Goal: Transaction & Acquisition: Purchase product/service

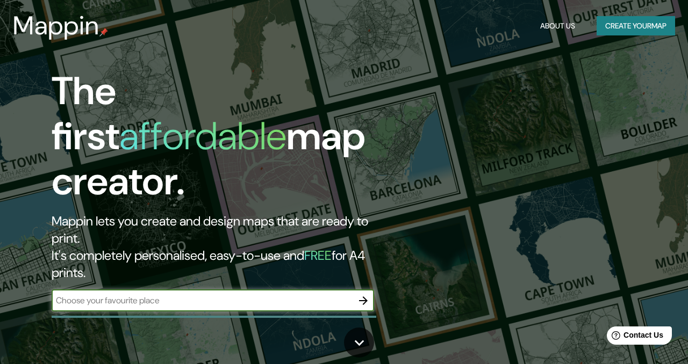
click at [214, 294] on input "text" at bounding box center [202, 300] width 301 height 12
type input "y"
type input "Toluca"
click at [364, 294] on icon "button" at bounding box center [363, 300] width 13 height 13
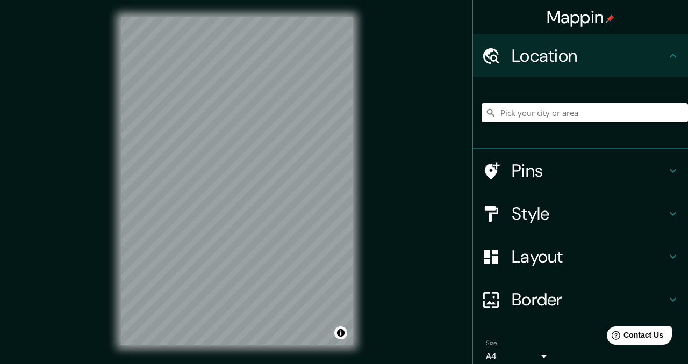
click at [540, 108] on input "Pick your city or area" at bounding box center [584, 112] width 206 height 19
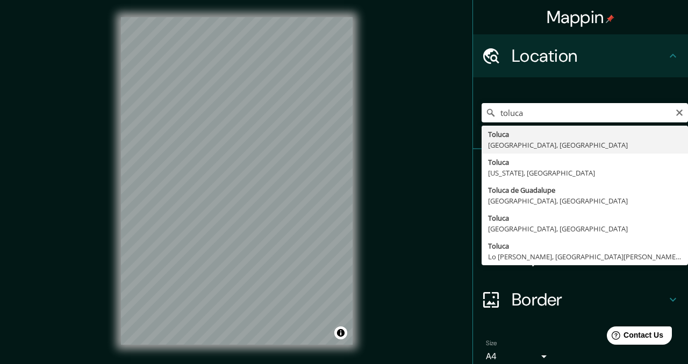
type input "Toluca, [GEOGRAPHIC_DATA], [GEOGRAPHIC_DATA]"
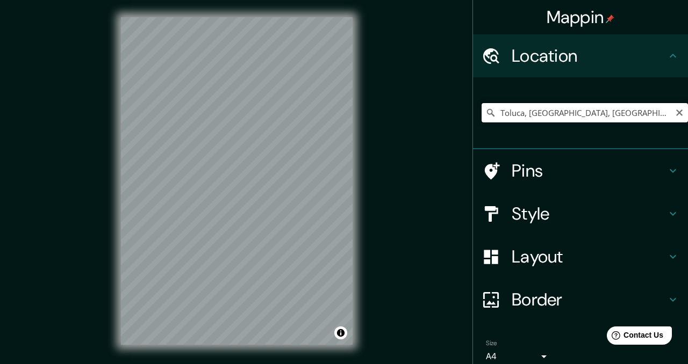
click at [604, 111] on input "Toluca, [GEOGRAPHIC_DATA], [GEOGRAPHIC_DATA]" at bounding box center [584, 112] width 206 height 19
click at [636, 120] on input "Toluca, [GEOGRAPHIC_DATA], [GEOGRAPHIC_DATA]" at bounding box center [584, 112] width 206 height 19
click at [110, 207] on div "© Mapbox © OpenStreetMap Improve this map" at bounding box center [237, 181] width 266 height 362
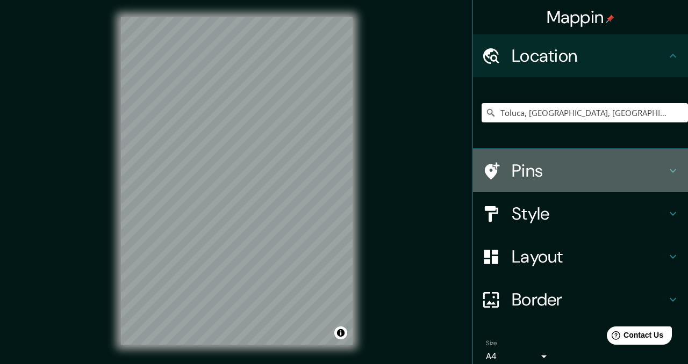
click at [539, 171] on h4 "Pins" at bounding box center [588, 170] width 155 height 21
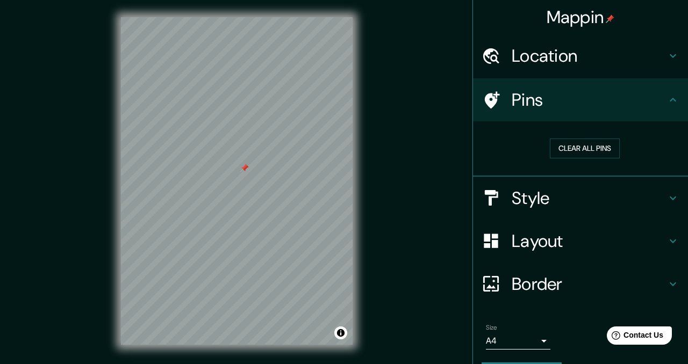
click at [571, 210] on div "Style" at bounding box center [580, 198] width 215 height 43
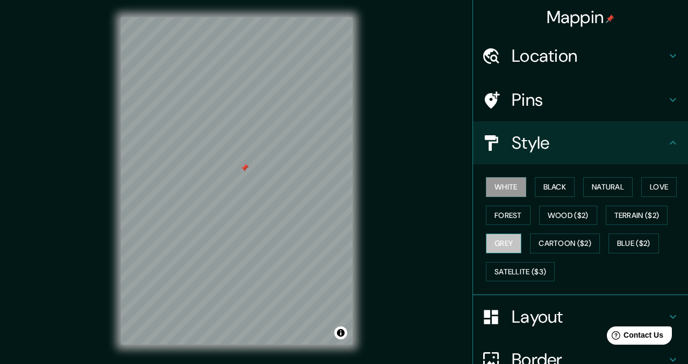
click at [510, 242] on button "Grey" at bounding box center [503, 244] width 35 height 20
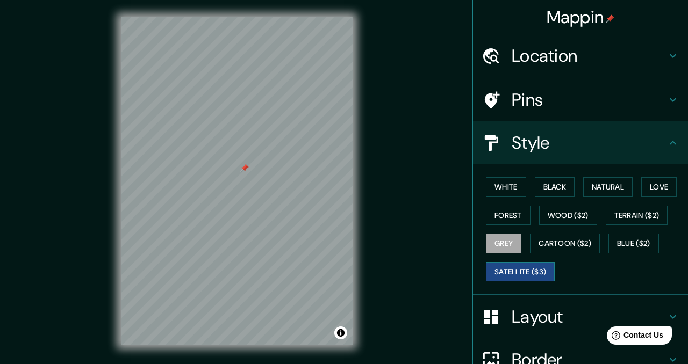
click at [532, 267] on button "Satellite ($3)" at bounding box center [520, 272] width 69 height 20
click at [572, 236] on button "Cartoon ($2)" at bounding box center [565, 244] width 70 height 20
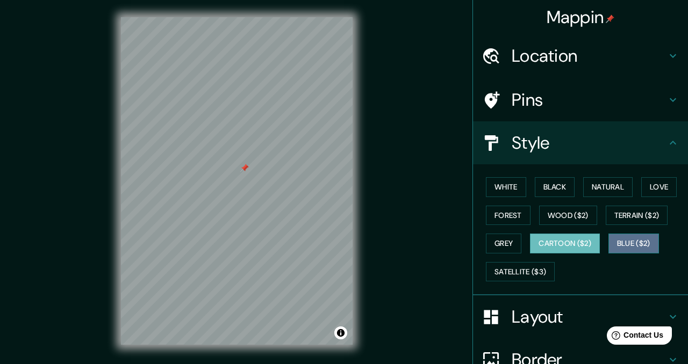
click at [633, 243] on button "Blue ($2)" at bounding box center [633, 244] width 51 height 20
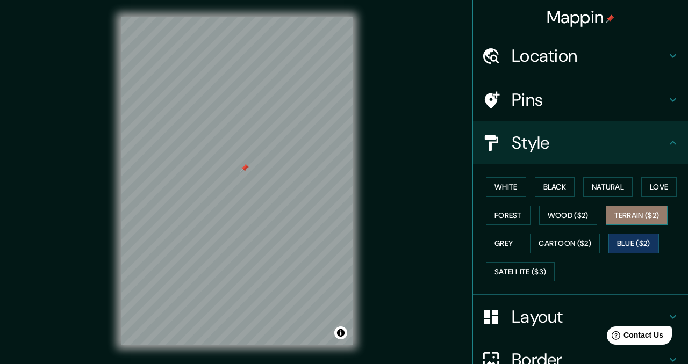
click at [645, 218] on button "Terrain ($2)" at bounding box center [636, 216] width 62 height 20
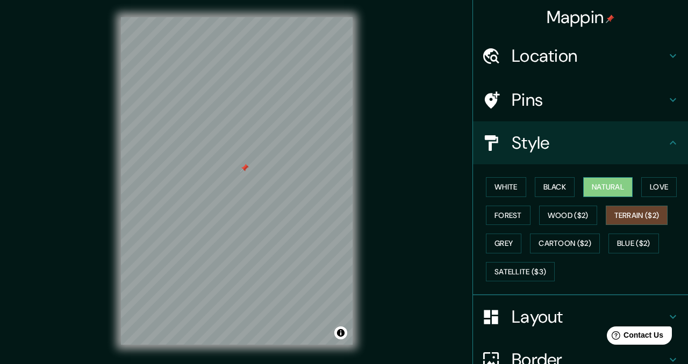
click at [606, 191] on button "Natural" at bounding box center [607, 187] width 49 height 20
click at [556, 187] on button "Black" at bounding box center [555, 187] width 40 height 20
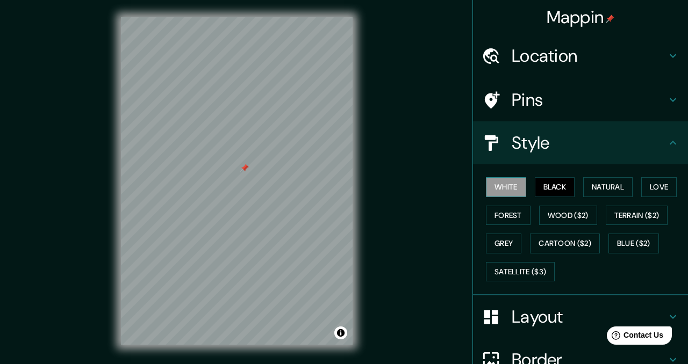
click at [520, 191] on button "White" at bounding box center [506, 187] width 40 height 20
click at [565, 320] on h4 "Layout" at bounding box center [588, 316] width 155 height 21
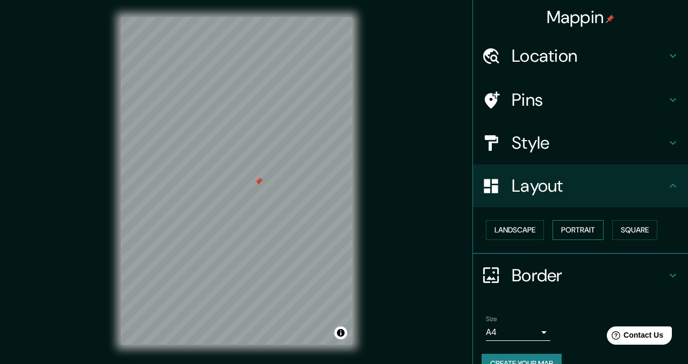
click at [574, 229] on button "Portrait" at bounding box center [577, 230] width 51 height 20
click at [528, 226] on button "Landscape" at bounding box center [515, 230] width 58 height 20
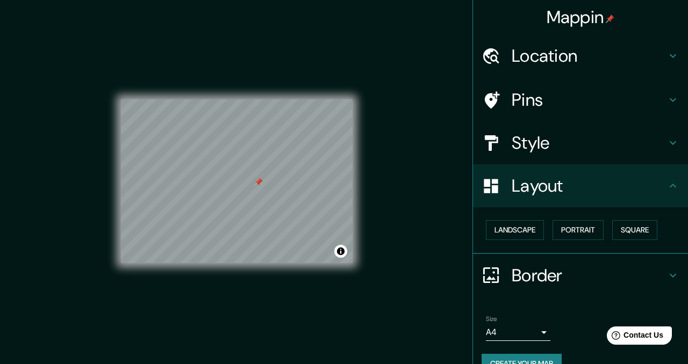
click at [675, 227] on div "Landscape [GEOGRAPHIC_DATA]" at bounding box center [584, 230] width 206 height 28
click at [579, 237] on button "Portrait" at bounding box center [577, 230] width 51 height 20
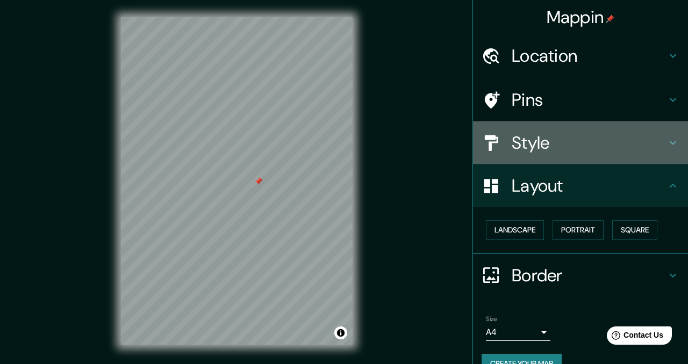
click at [539, 153] on h4 "Style" at bounding box center [588, 142] width 155 height 21
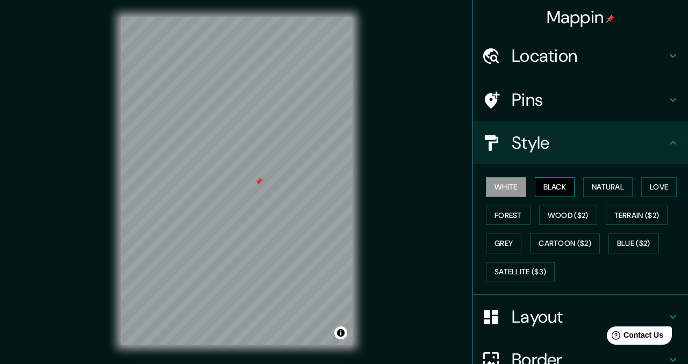
click at [550, 182] on button "Black" at bounding box center [555, 187] width 40 height 20
click at [615, 184] on button "Natural" at bounding box center [607, 187] width 49 height 20
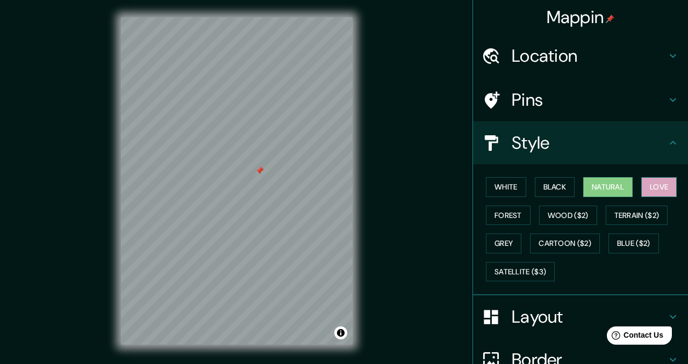
click at [670, 179] on button "Love" at bounding box center [658, 187] width 35 height 20
click at [510, 189] on button "White" at bounding box center [506, 187] width 40 height 20
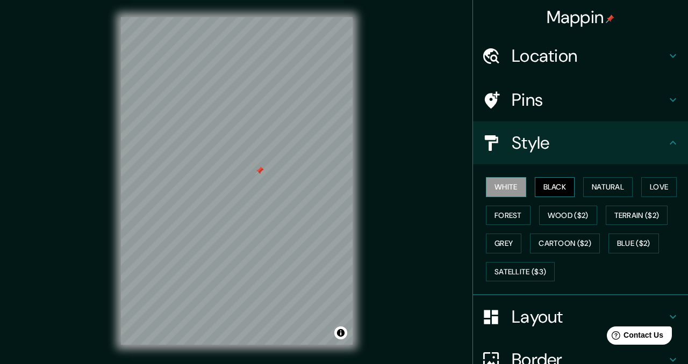
click at [557, 182] on button "Black" at bounding box center [555, 187] width 40 height 20
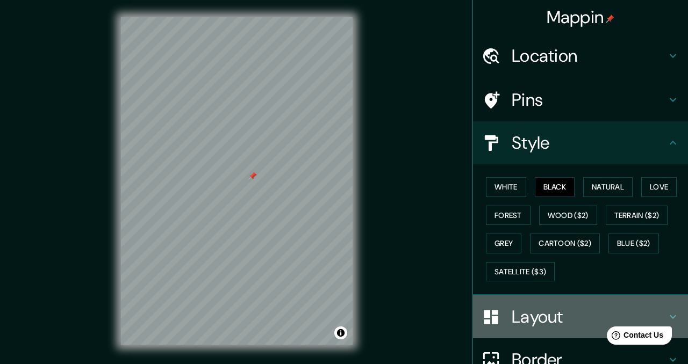
click at [549, 316] on h4 "Layout" at bounding box center [588, 316] width 155 height 21
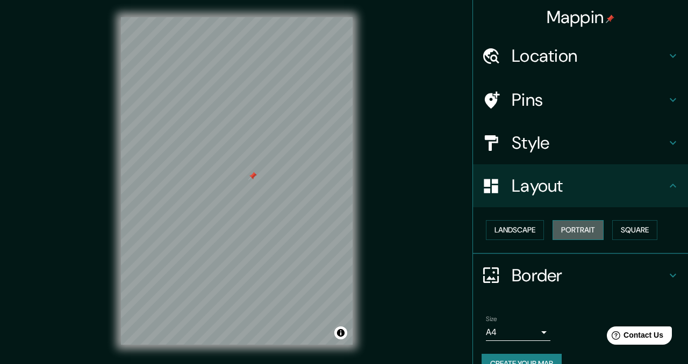
click at [578, 233] on button "Portrait" at bounding box center [577, 230] width 51 height 20
click at [590, 232] on button "Portrait" at bounding box center [577, 230] width 51 height 20
click at [630, 232] on button "Square" at bounding box center [634, 230] width 45 height 20
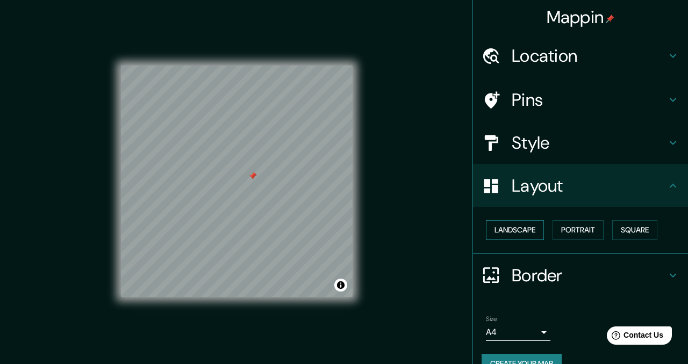
click at [521, 235] on button "Landscape" at bounding box center [515, 230] width 58 height 20
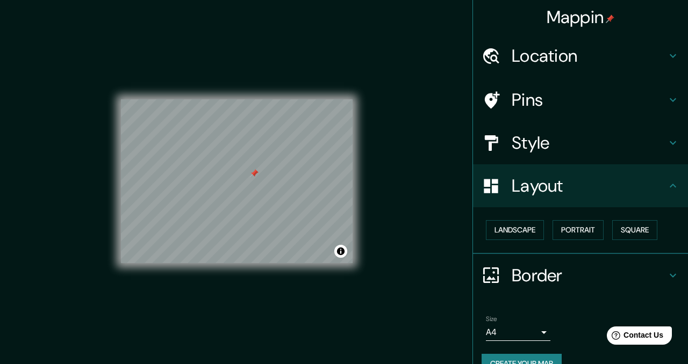
click at [533, 103] on h4 "Pins" at bounding box center [588, 99] width 155 height 21
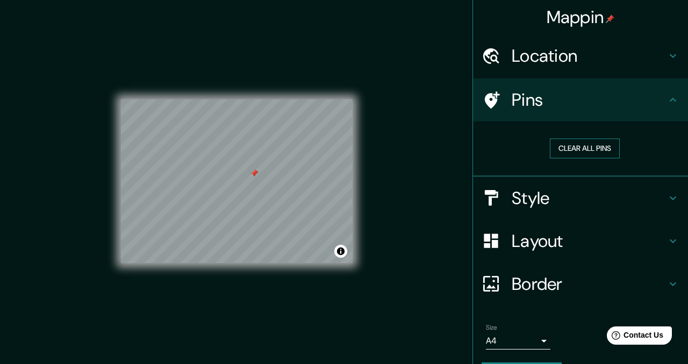
click at [607, 148] on button "Clear all pins" at bounding box center [585, 149] width 70 height 20
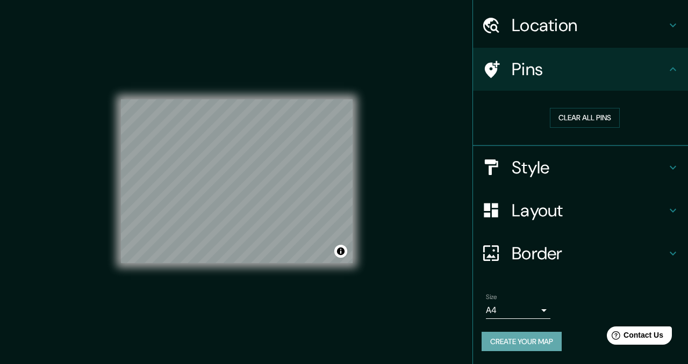
click at [541, 342] on button "Create your map" at bounding box center [521, 342] width 80 height 20
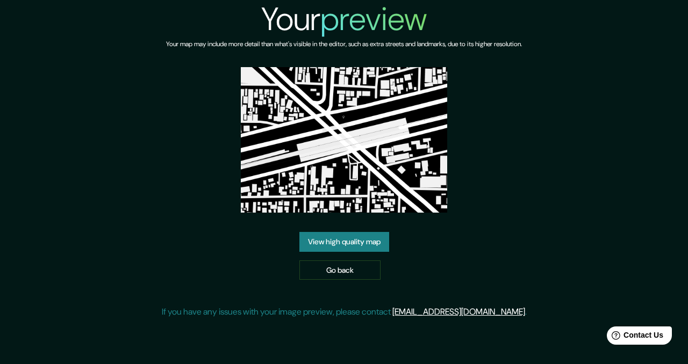
click at [364, 232] on link "View high quality map" at bounding box center [344, 242] width 90 height 20
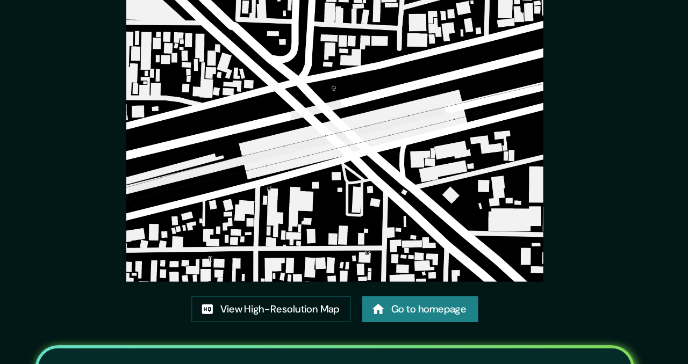
click at [276, 276] on div "This map was created with Mappin View High-Resolution Map Go to homepage Share …" at bounding box center [344, 237] width 470 height 474
click at [272, 282] on link "View High-Resolution Map" at bounding box center [296, 287] width 118 height 20
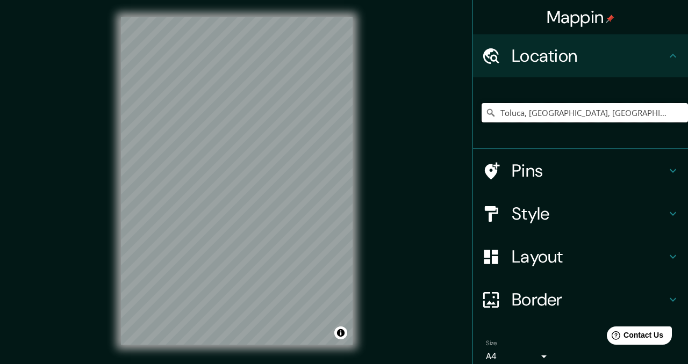
click at [644, 114] on input "Toluca, [GEOGRAPHIC_DATA], [GEOGRAPHIC_DATA]" at bounding box center [584, 112] width 206 height 19
click at [640, 119] on input "Toluca, [GEOGRAPHIC_DATA], [GEOGRAPHIC_DATA]" at bounding box center [584, 112] width 206 height 19
click at [617, 35] on div "Location" at bounding box center [580, 55] width 215 height 43
click at [648, 101] on div "Toluca, [GEOGRAPHIC_DATA], [GEOGRAPHIC_DATA]" at bounding box center [584, 113] width 206 height 54
click at [632, 112] on input "Toluca, [GEOGRAPHIC_DATA], [GEOGRAPHIC_DATA]" at bounding box center [584, 112] width 206 height 19
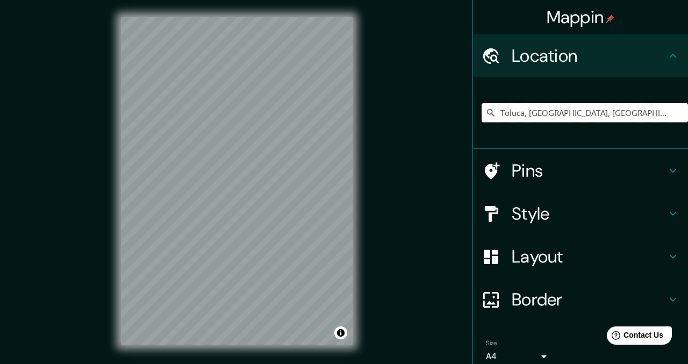
click at [632, 115] on input "Toluca, [GEOGRAPHIC_DATA], [GEOGRAPHIC_DATA]" at bounding box center [584, 112] width 206 height 19
drag, startPoint x: 632, startPoint y: 115, endPoint x: 532, endPoint y: 115, distance: 100.5
click at [531, 116] on input "Toluca, [GEOGRAPHIC_DATA], [GEOGRAPHIC_DATA]" at bounding box center [584, 112] width 206 height 19
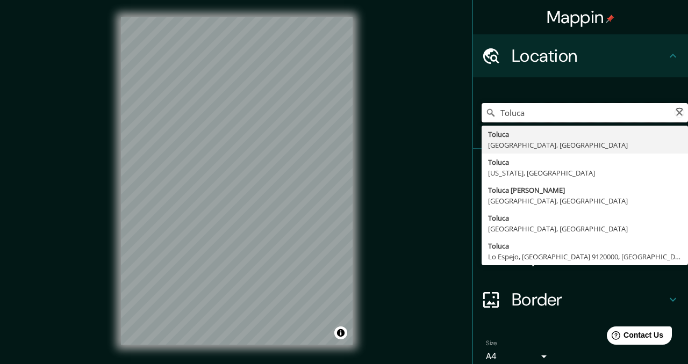
type input "Toluca, [GEOGRAPHIC_DATA], [GEOGRAPHIC_DATA]"
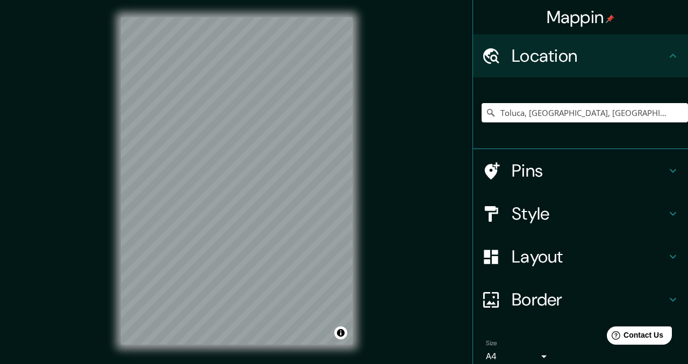
click at [96, 269] on div "Mappin Location [GEOGRAPHIC_DATA], [GEOGRAPHIC_DATA], [GEOGRAPHIC_DATA] [GEOGRA…" at bounding box center [344, 189] width 688 height 379
click at [453, 163] on div "Mappin Location [GEOGRAPHIC_DATA], [GEOGRAPHIC_DATA], [GEOGRAPHIC_DATA] [GEOGRA…" at bounding box center [344, 189] width 688 height 379
click at [104, 249] on div "© Mapbox © OpenStreetMap Improve this map" at bounding box center [237, 181] width 266 height 362
click at [361, 223] on div "© Mapbox © OpenStreetMap Improve this map" at bounding box center [237, 181] width 266 height 362
drag, startPoint x: 361, startPoint y: 218, endPoint x: 356, endPoint y: 241, distance: 23.2
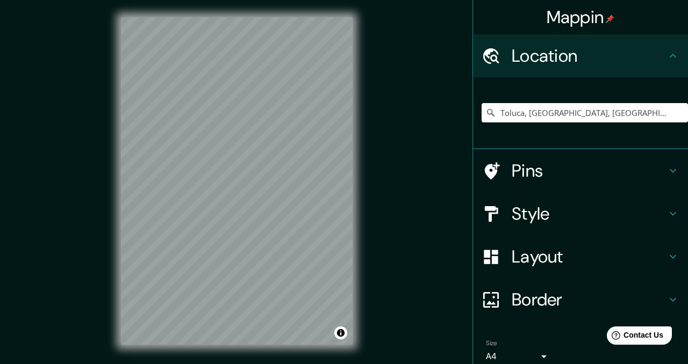
click at [356, 241] on div "© Mapbox © OpenStreetMap Improve this map" at bounding box center [237, 181] width 266 height 362
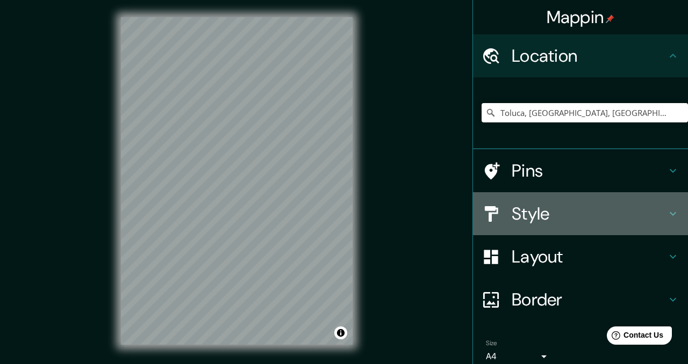
click at [553, 221] on h4 "Style" at bounding box center [588, 213] width 155 height 21
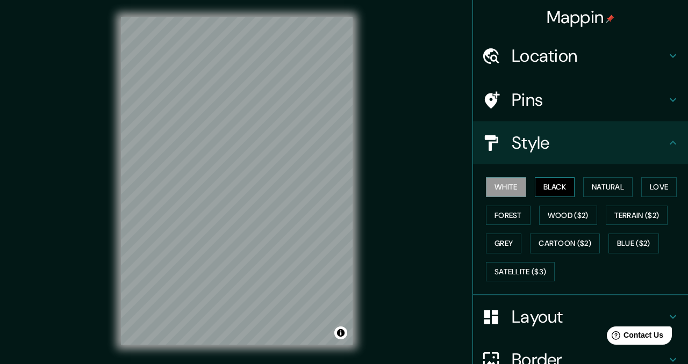
click at [551, 188] on button "Black" at bounding box center [555, 187] width 40 height 20
click at [517, 186] on button "White" at bounding box center [506, 187] width 40 height 20
click at [562, 189] on button "Black" at bounding box center [555, 187] width 40 height 20
click at [600, 191] on button "Natural" at bounding box center [607, 187] width 49 height 20
click at [565, 182] on button "Black" at bounding box center [555, 187] width 40 height 20
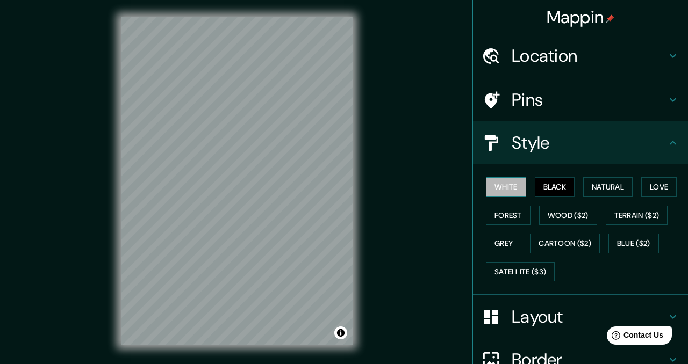
click at [507, 185] on button "White" at bounding box center [506, 187] width 40 height 20
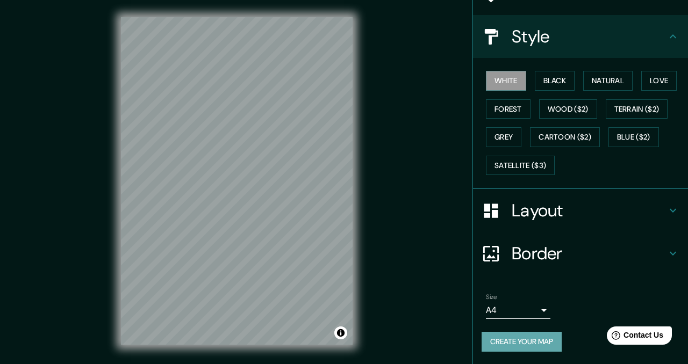
click at [535, 343] on button "Create your map" at bounding box center [521, 342] width 80 height 20
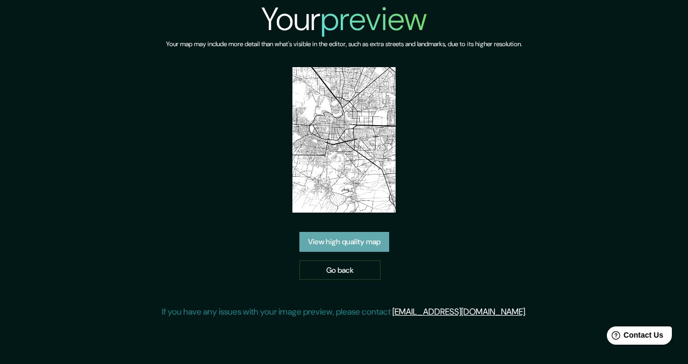
click at [351, 241] on link "View high quality map" at bounding box center [344, 242] width 90 height 20
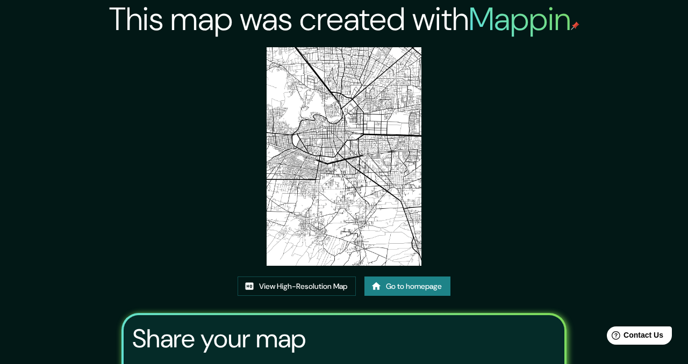
scroll to position [35, 0]
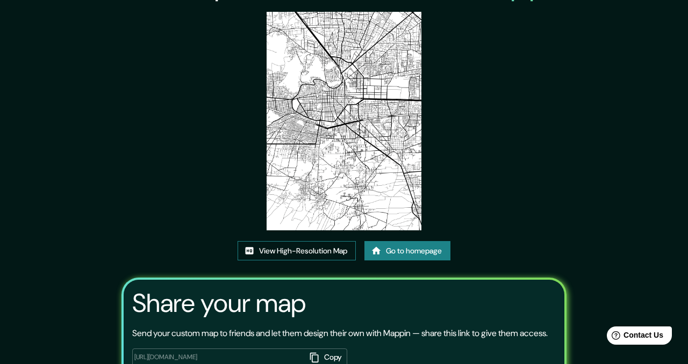
click at [329, 250] on link "View High-Resolution Map" at bounding box center [296, 251] width 118 height 20
